Goal: Task Accomplishment & Management: Manage account settings

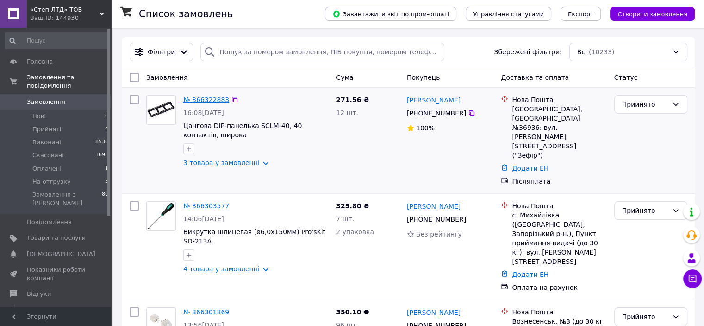
click at [207, 99] on link "№ 366322883" at bounding box center [206, 99] width 46 height 7
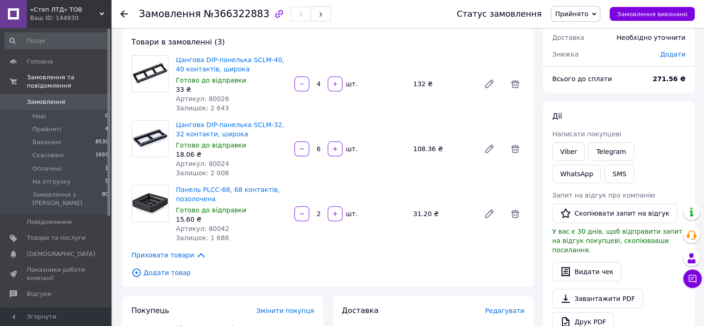
scroll to position [46, 0]
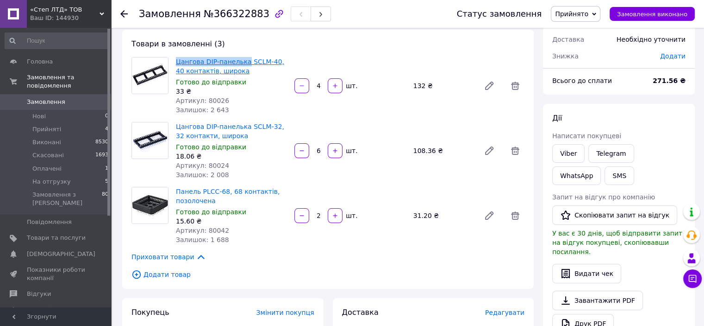
drag, startPoint x: 174, startPoint y: 61, endPoint x: 242, endPoint y: 65, distance: 67.7
click at [242, 65] on div "Цангова DIP-панелька SCLM-40, 40 контактів, широка Готово до відправки 33 ₴ Арт…" at bounding box center [231, 85] width 119 height 61
copy link "Цангова DIP-панелька"
click at [600, 16] on span "Прийнято" at bounding box center [576, 14] width 50 height 16
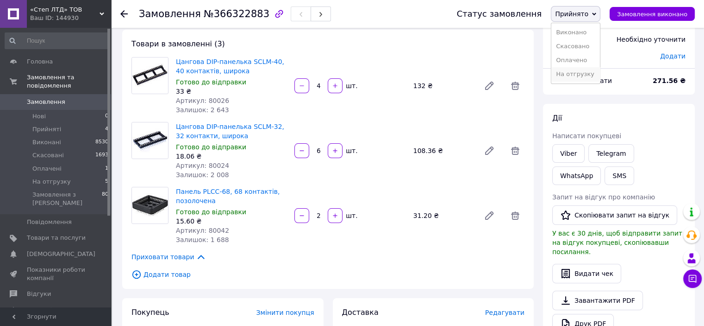
click at [598, 73] on li "На отгрузку" at bounding box center [576, 74] width 49 height 14
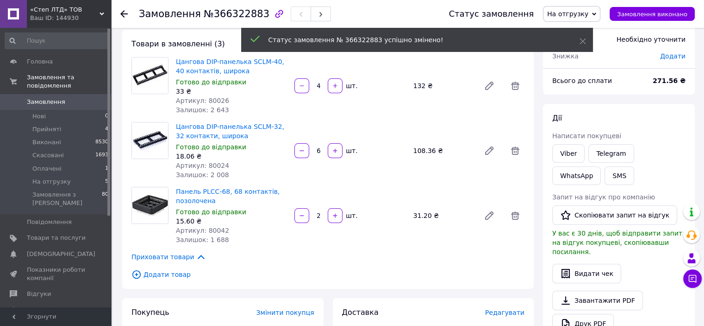
click at [125, 13] on icon at bounding box center [123, 13] width 7 height 7
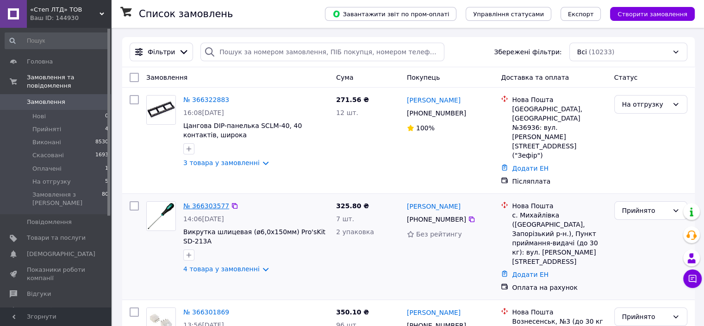
click at [209, 202] on link "№ 366303577" at bounding box center [206, 205] width 46 height 7
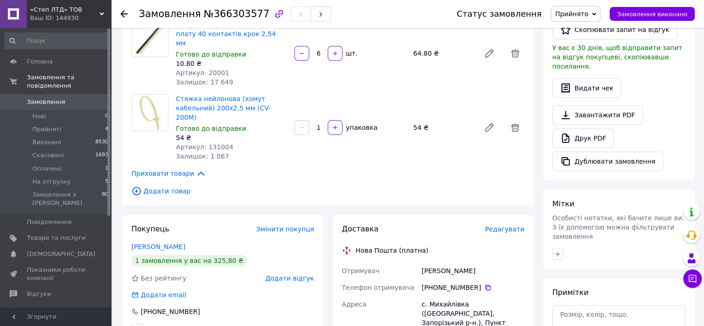
scroll to position [139, 0]
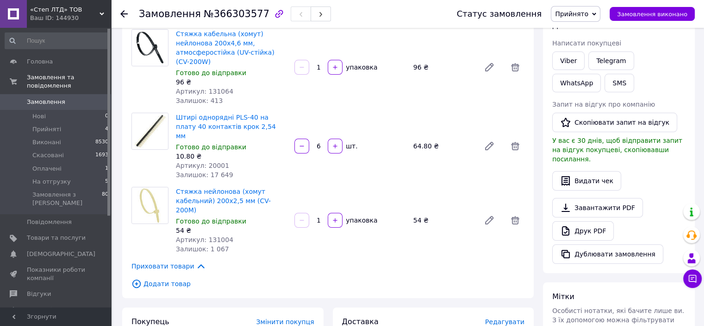
click at [589, 13] on span "Прийнято" at bounding box center [571, 13] width 33 height 7
click at [590, 72] on li "На отгрузку" at bounding box center [576, 74] width 49 height 14
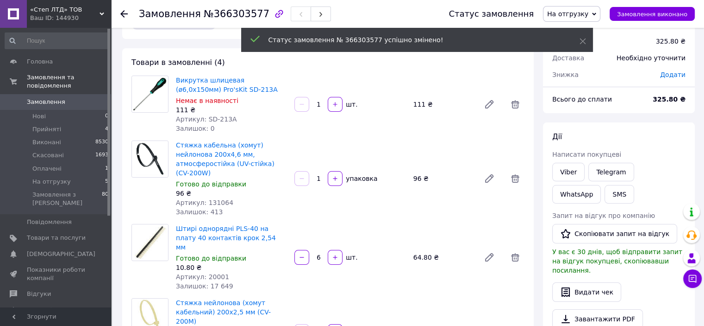
scroll to position [0, 0]
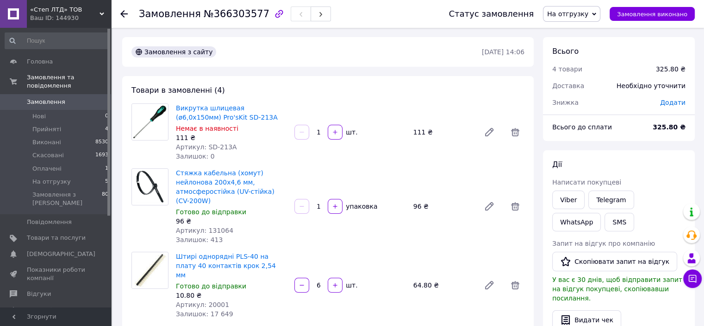
click at [121, 11] on icon at bounding box center [123, 13] width 7 height 7
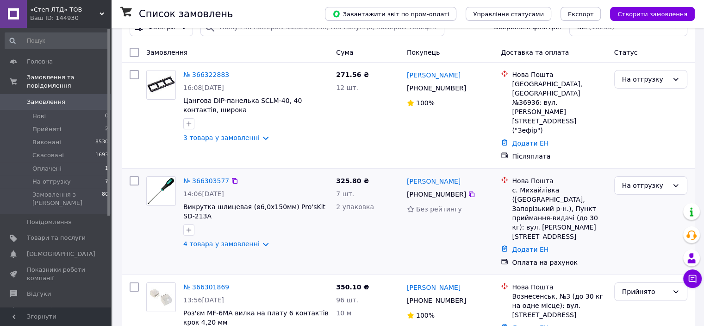
scroll to position [46, 0]
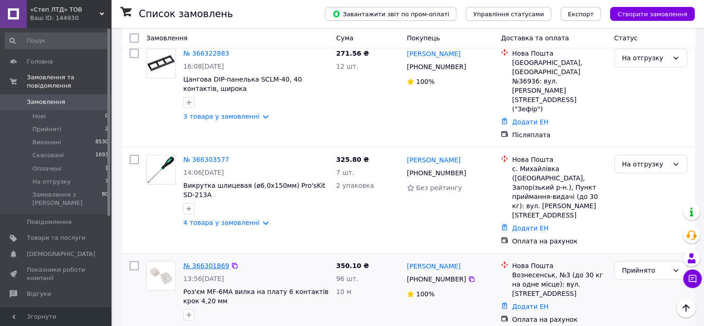
click at [215, 262] on link "№ 366301869" at bounding box center [206, 265] width 46 height 7
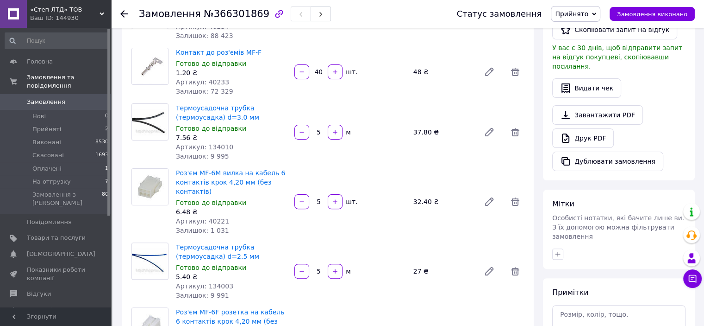
scroll to position [278, 0]
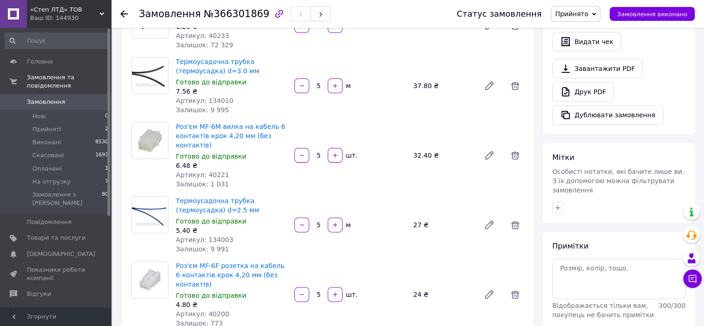
click at [576, 13] on span "Прийнято" at bounding box center [571, 13] width 33 height 7
click at [571, 75] on li "На отгрузку" at bounding box center [576, 74] width 49 height 14
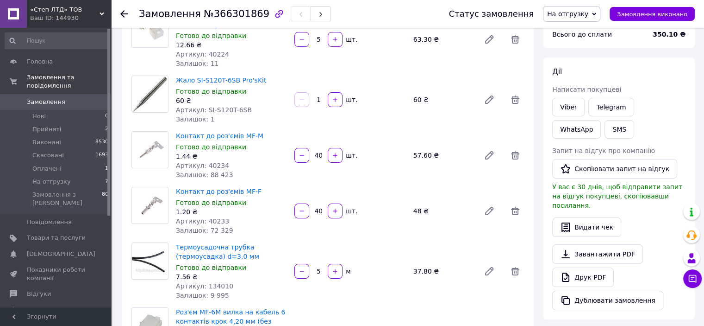
scroll to position [46, 0]
